Goal: Browse casually: Explore the website without a specific task or goal

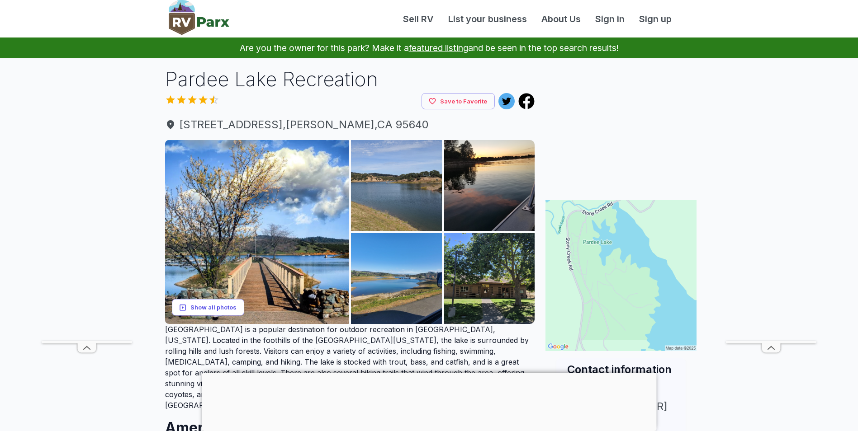
click at [234, 304] on button "Show all photos" at bounding box center [208, 307] width 72 height 17
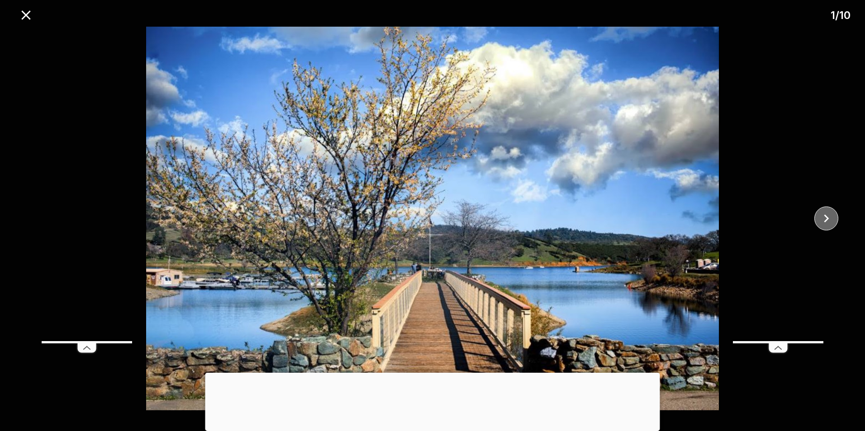
click at [830, 216] on icon "close" at bounding box center [826, 219] width 16 height 16
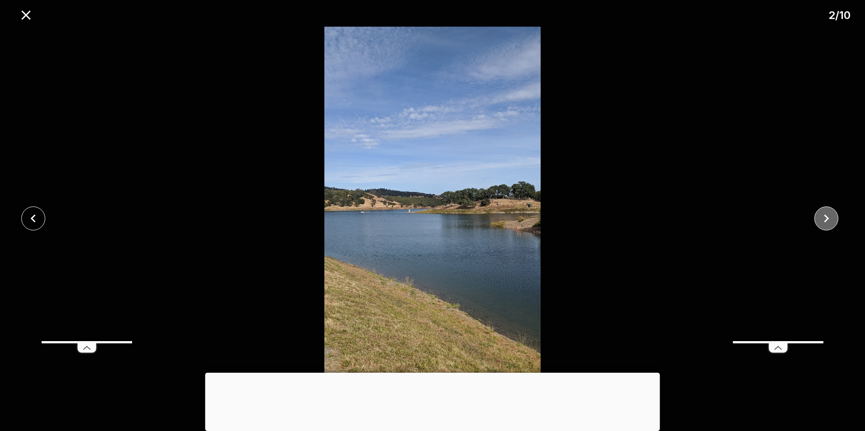
click at [830, 216] on icon "close" at bounding box center [826, 219] width 16 height 16
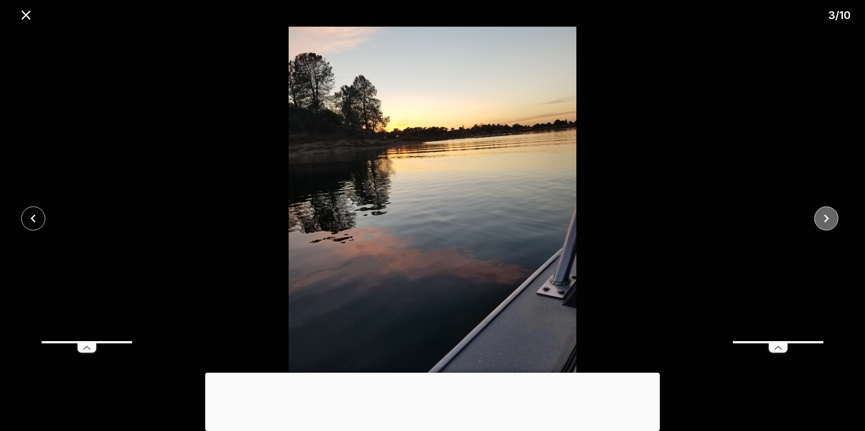
click at [830, 216] on icon "close" at bounding box center [826, 219] width 16 height 16
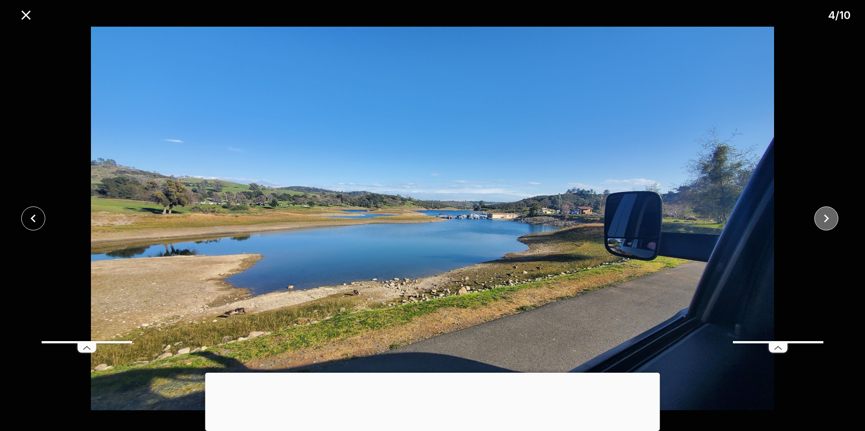
click at [830, 216] on icon "close" at bounding box center [826, 219] width 16 height 16
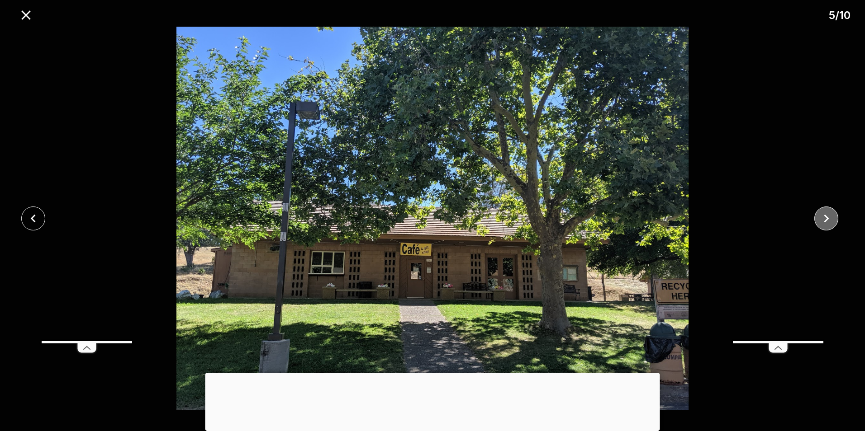
click at [830, 216] on icon "close" at bounding box center [826, 219] width 16 height 16
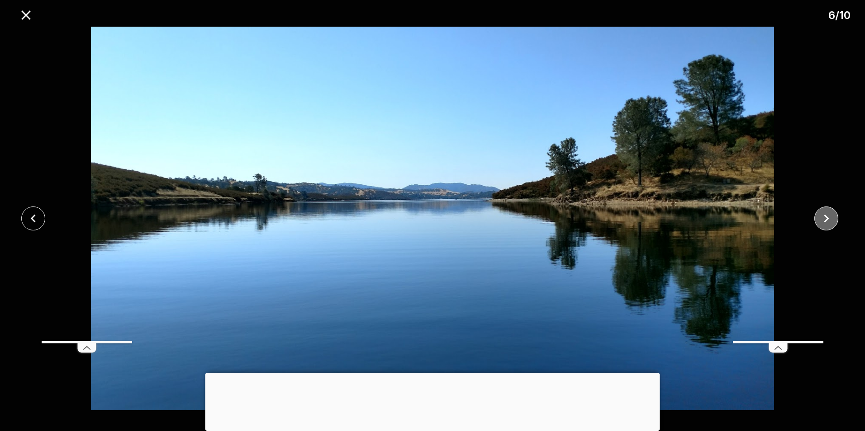
click at [830, 216] on icon "close" at bounding box center [826, 219] width 16 height 16
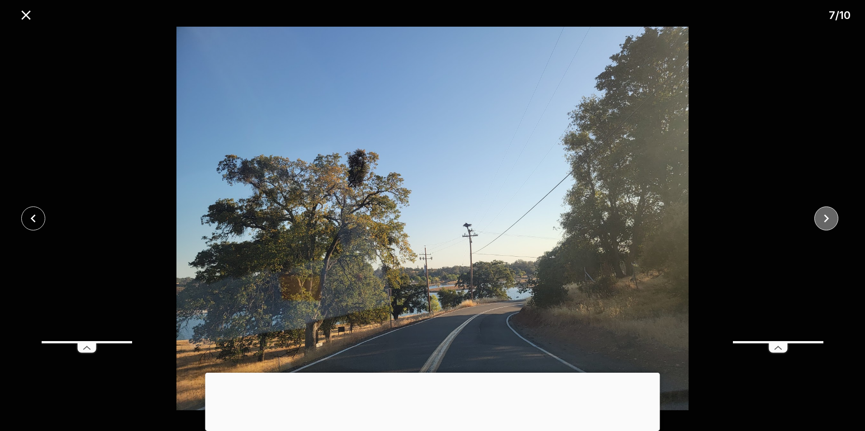
click at [830, 216] on icon "close" at bounding box center [826, 219] width 16 height 16
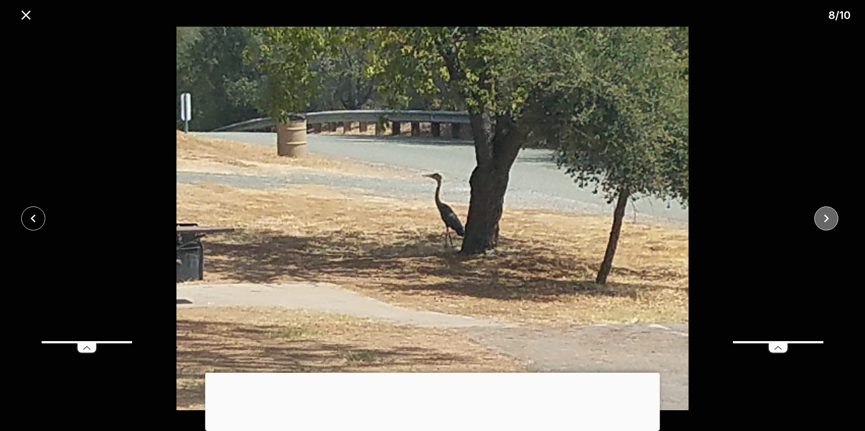
click at [830, 216] on icon "close" at bounding box center [826, 219] width 16 height 16
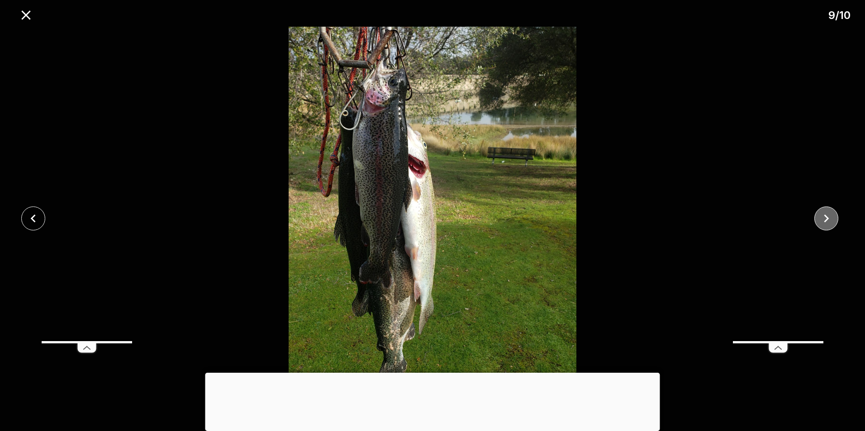
click at [830, 216] on icon "close" at bounding box center [826, 219] width 16 height 16
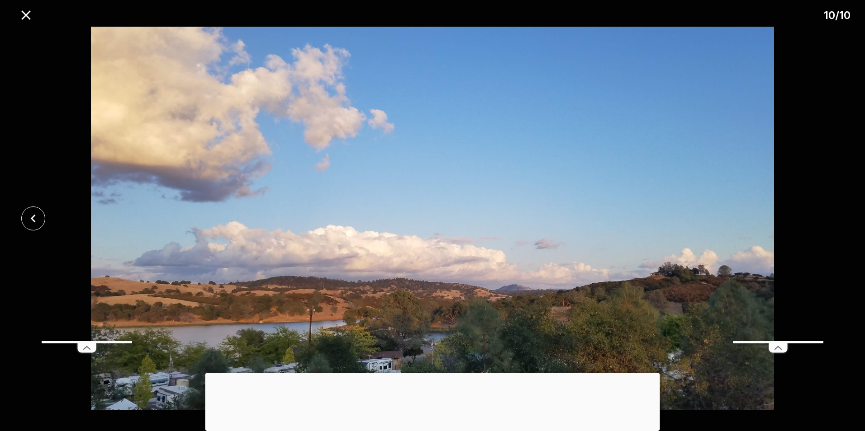
click at [830, 216] on div at bounding box center [432, 219] width 865 height 384
click at [24, 17] on icon "close" at bounding box center [25, 14] width 9 height 9
